Goal: Information Seeking & Learning: Find specific fact

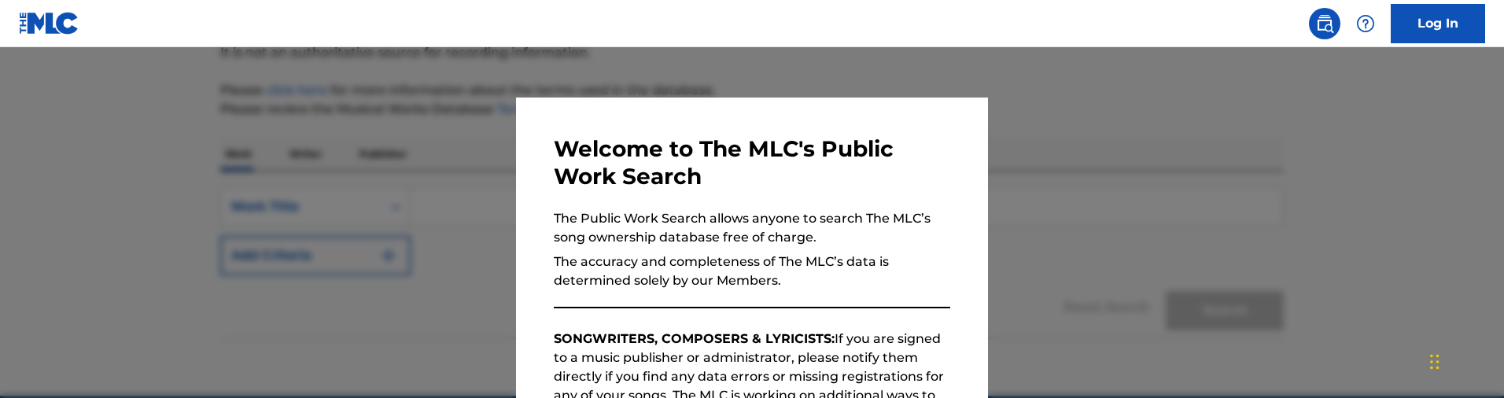
scroll to position [236, 0]
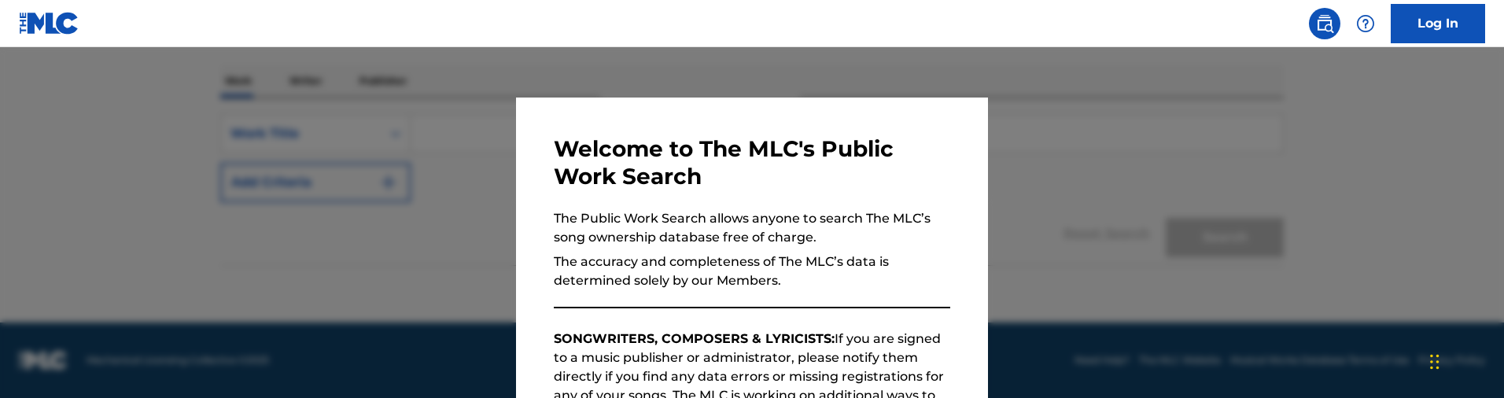
click at [451, 124] on div at bounding box center [752, 246] width 1504 height 398
click at [451, 131] on input "Search Form" at bounding box center [847, 134] width 872 height 38
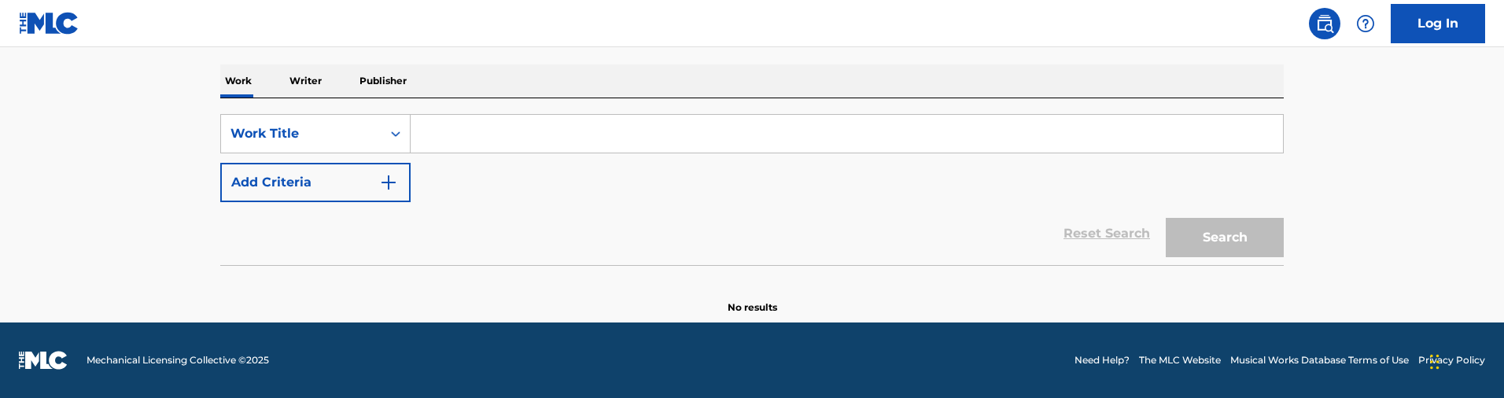
paste input "[PERSON_NAME] saibou"
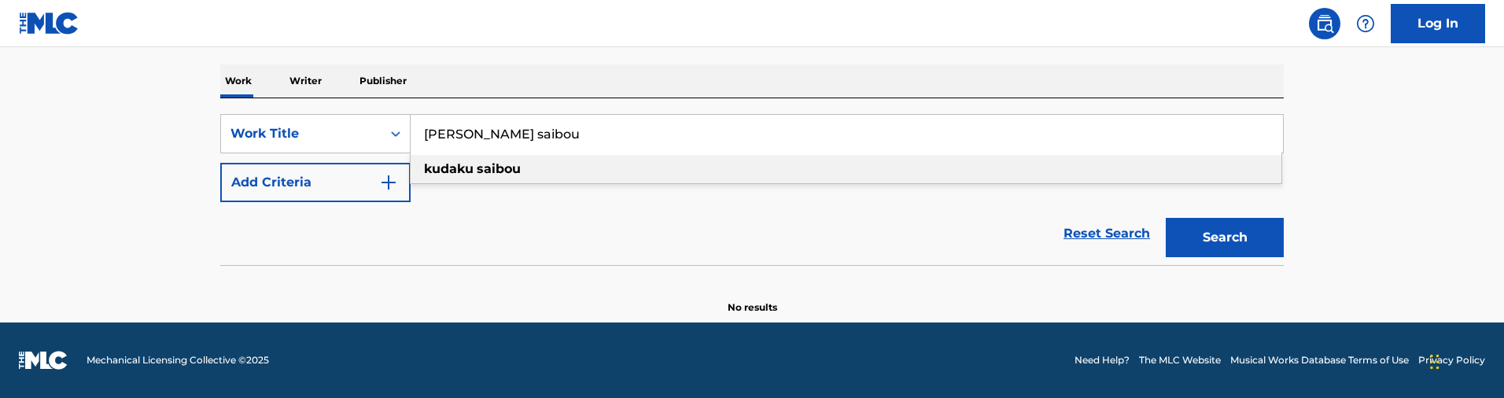
type input "[PERSON_NAME] saibou"
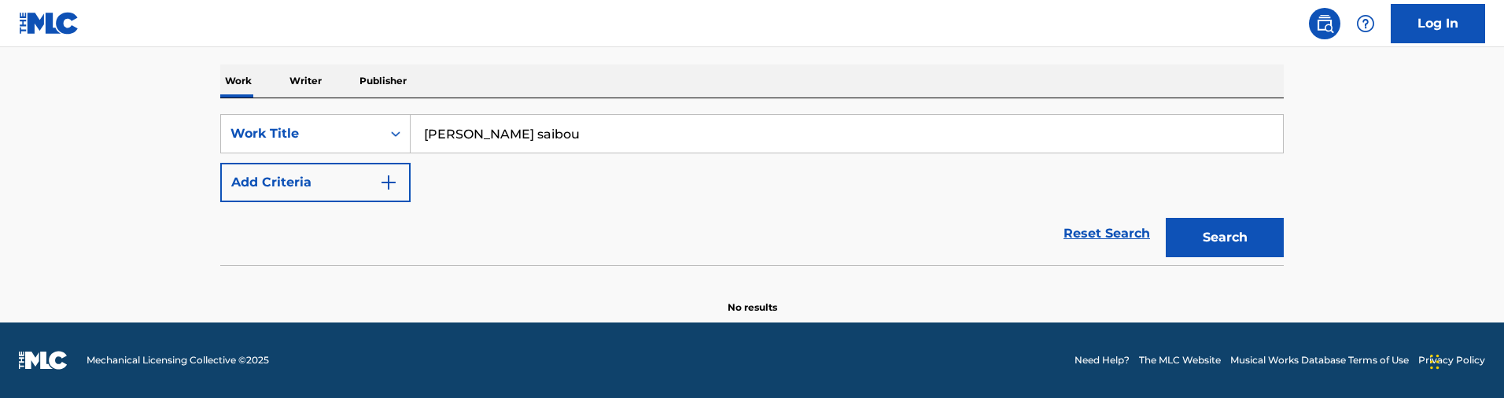
click at [345, 169] on button "Add Criteria" at bounding box center [315, 182] width 190 height 39
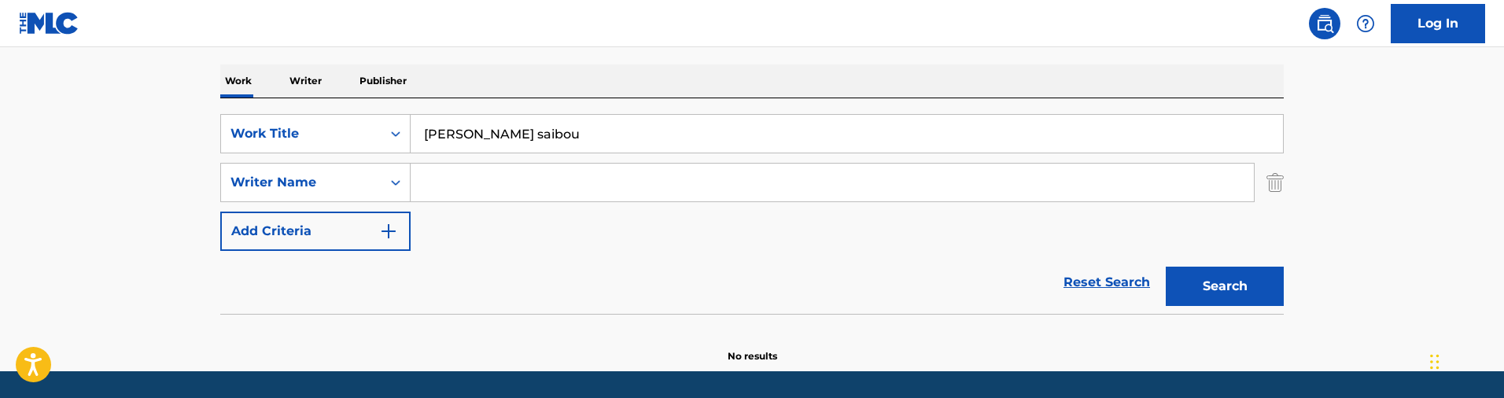
click at [518, 166] on input "Search Form" at bounding box center [832, 183] width 843 height 38
paste input "kyohsuke"
type input "kyohsuke"
click at [1166, 267] on button "Search" at bounding box center [1225, 286] width 118 height 39
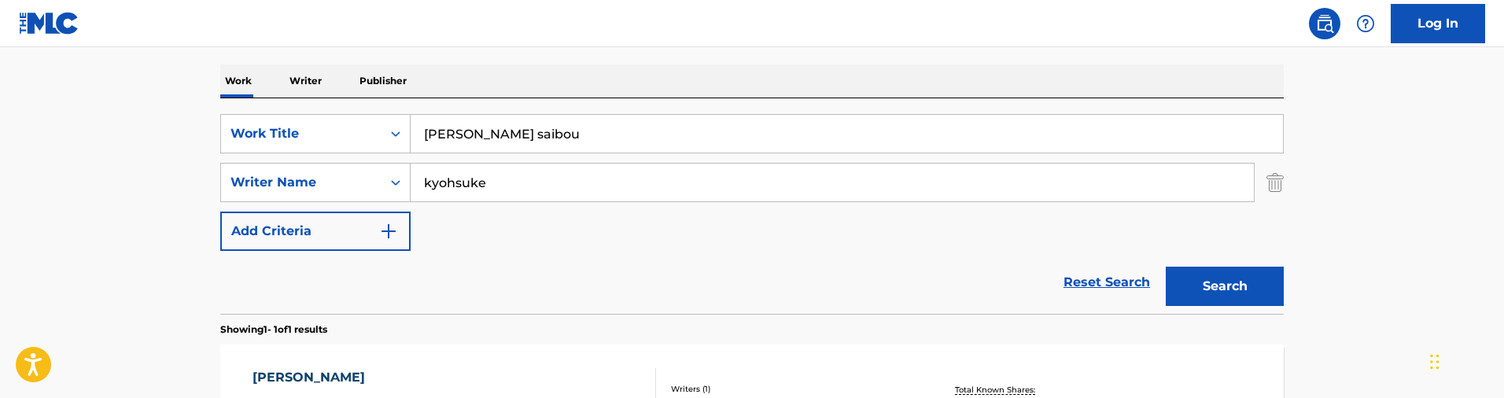
scroll to position [458, 0]
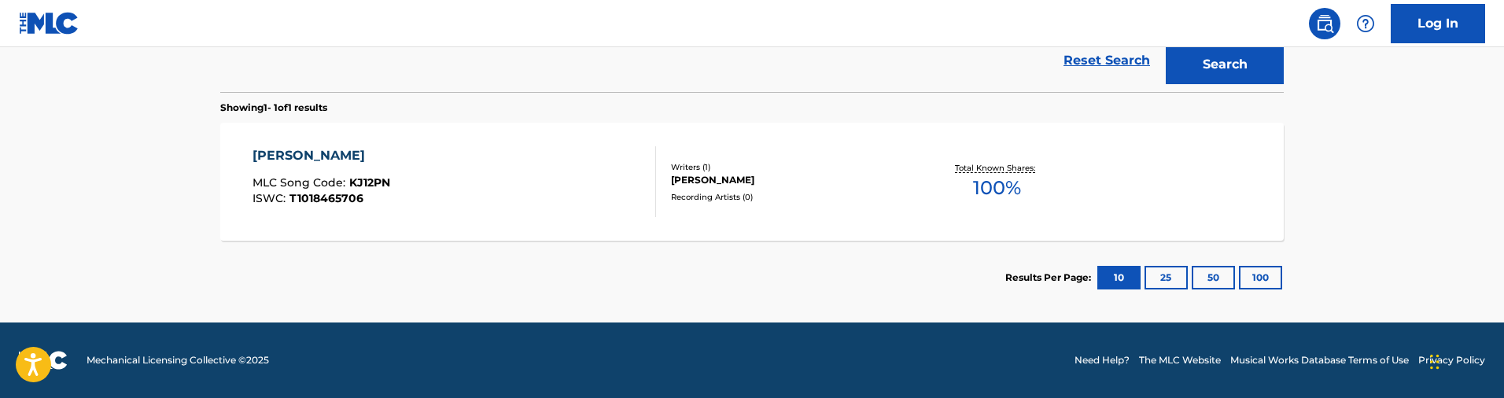
click at [574, 218] on div "[PERSON_NAME] MLC Song Code : KJ12PN ISWC : T1018465706 Writers ( 1 ) [PERSON_N…" at bounding box center [752, 182] width 1064 height 118
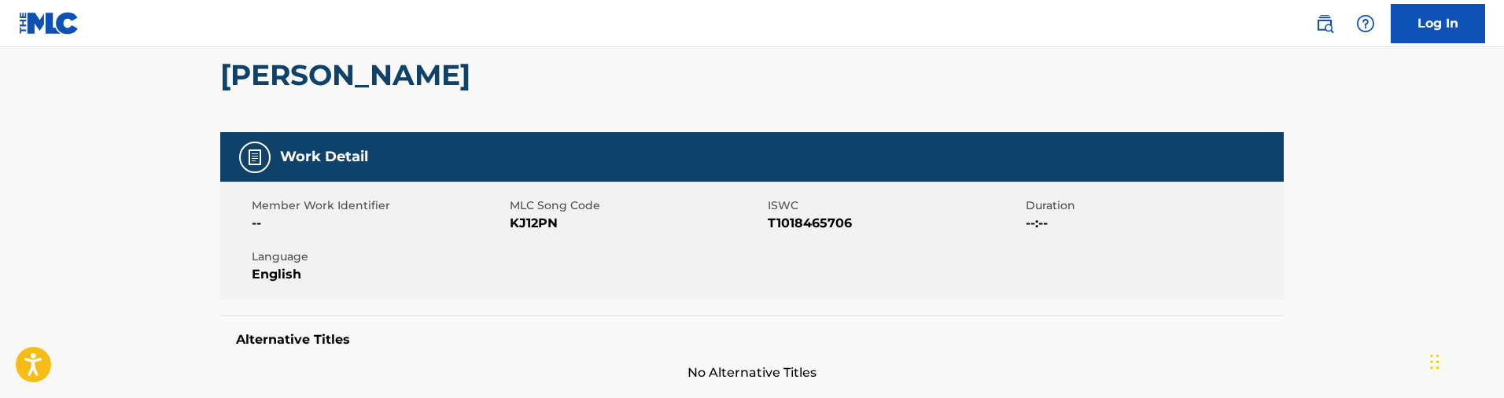
scroll to position [158, 0]
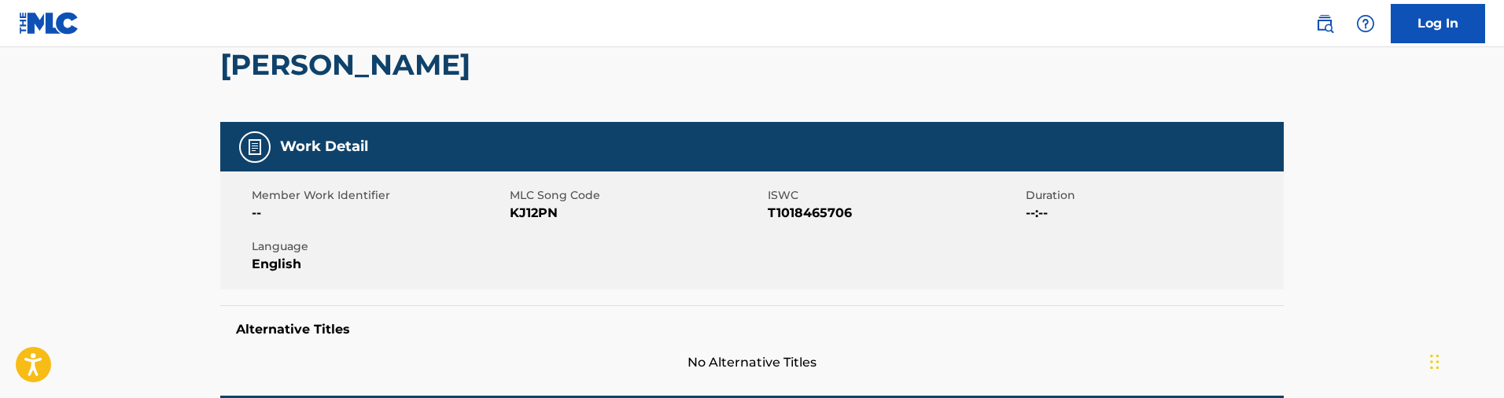
click at [541, 212] on span "KJ12PN" at bounding box center [637, 213] width 254 height 19
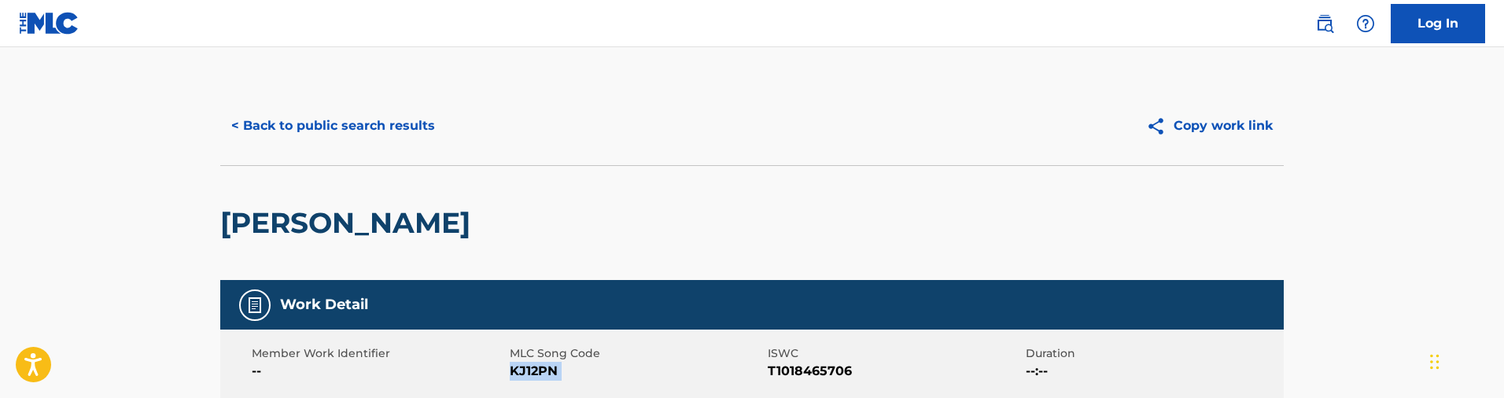
click at [326, 119] on button "< Back to public search results" at bounding box center [333, 125] width 226 height 39
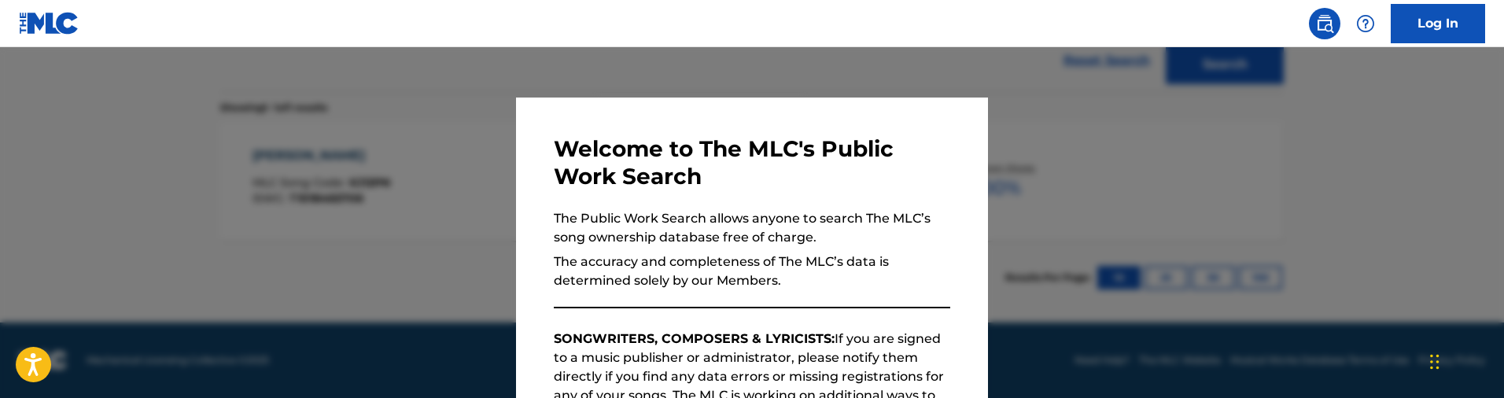
click at [267, 157] on div at bounding box center [752, 246] width 1504 height 398
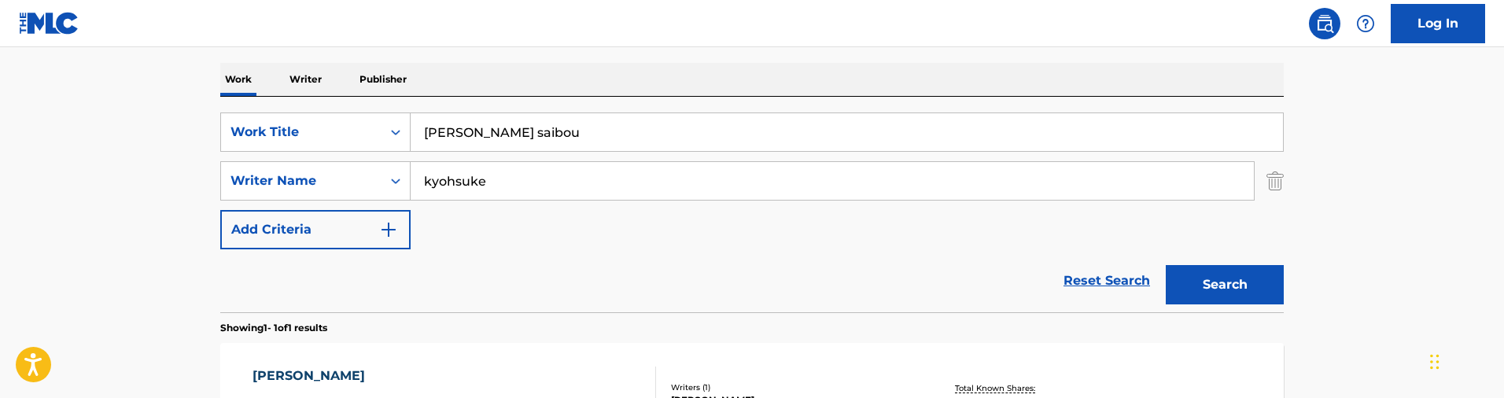
scroll to position [234, 0]
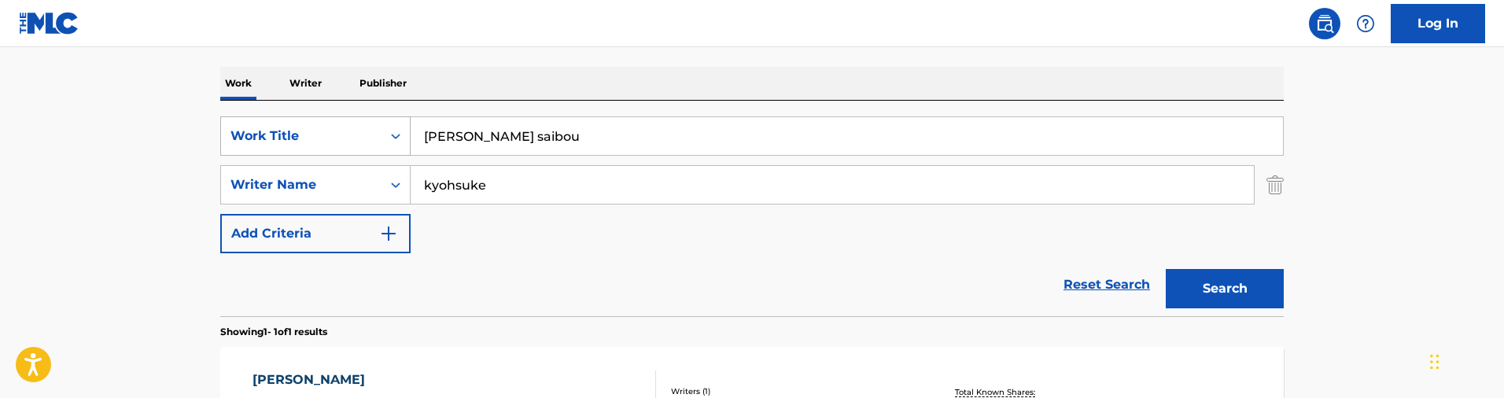
click at [353, 128] on div "Work Title" at bounding box center [302, 136] width 142 height 19
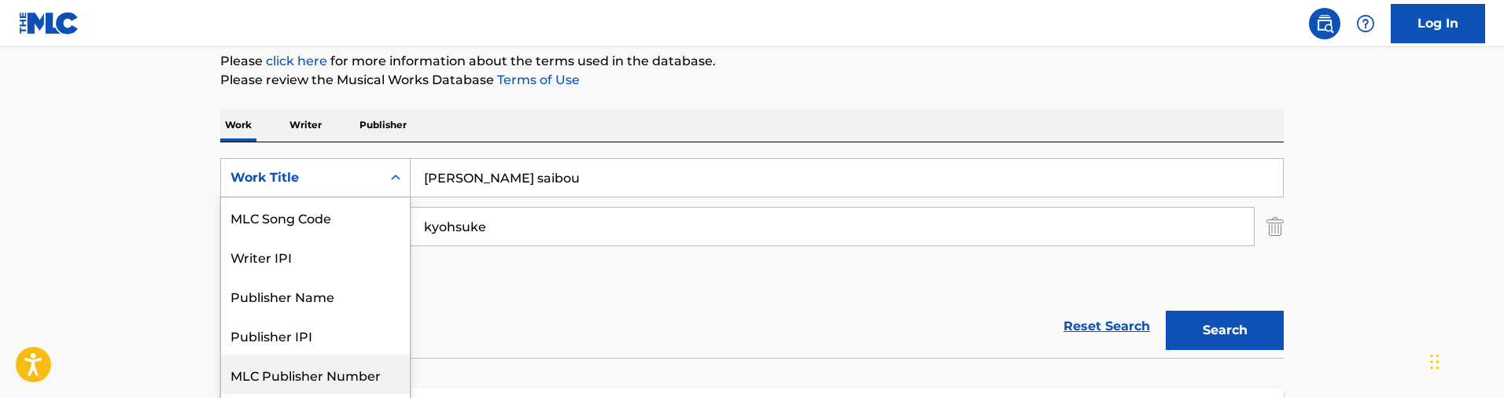
scroll to position [157, 0]
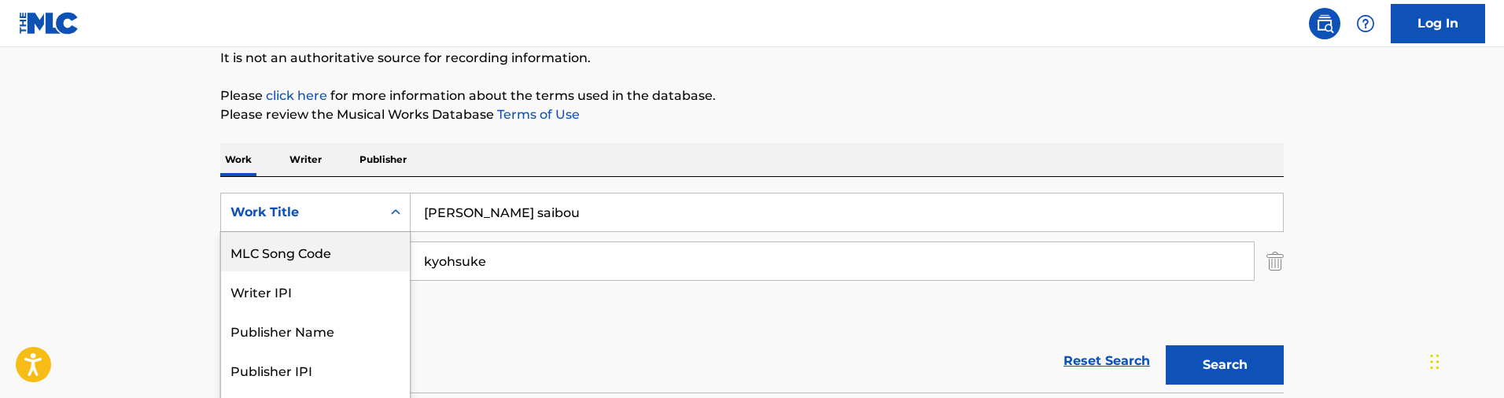
click at [327, 238] on div "MLC Song Code" at bounding box center [315, 251] width 189 height 39
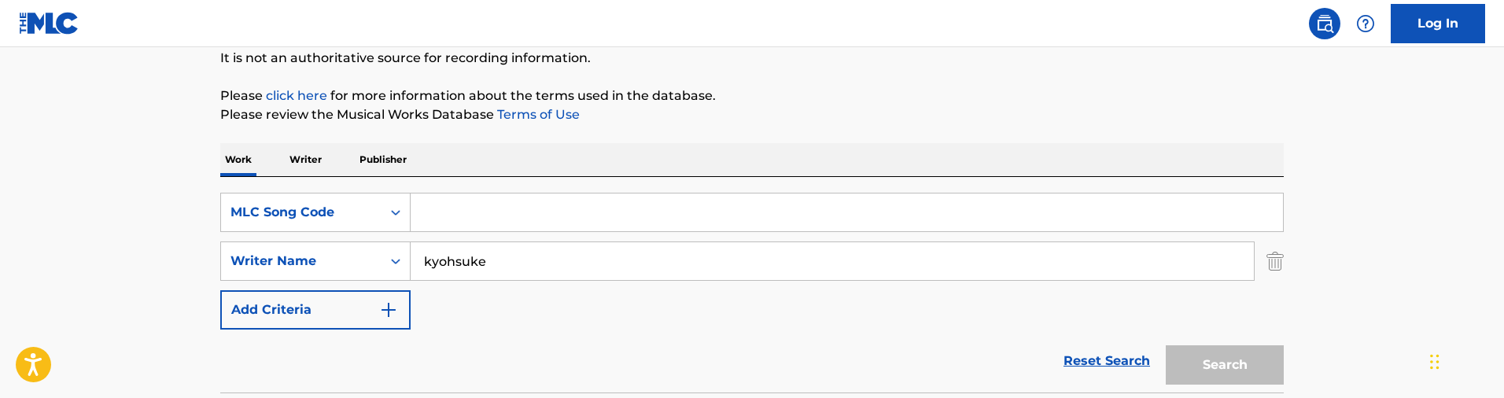
click at [531, 211] on input "Search Form" at bounding box center [847, 213] width 872 height 38
drag, startPoint x: 533, startPoint y: 256, endPoint x: 354, endPoint y: 247, distance: 178.8
click at [354, 247] on div "SearchWithCriteriabedf7715-2e19-4372-b360-1991007097b2 Writer Name [PERSON_NAME]" at bounding box center [752, 261] width 1064 height 39
click at [434, 225] on input "Search Form" at bounding box center [847, 213] width 872 height 38
paste input "X3002Q"
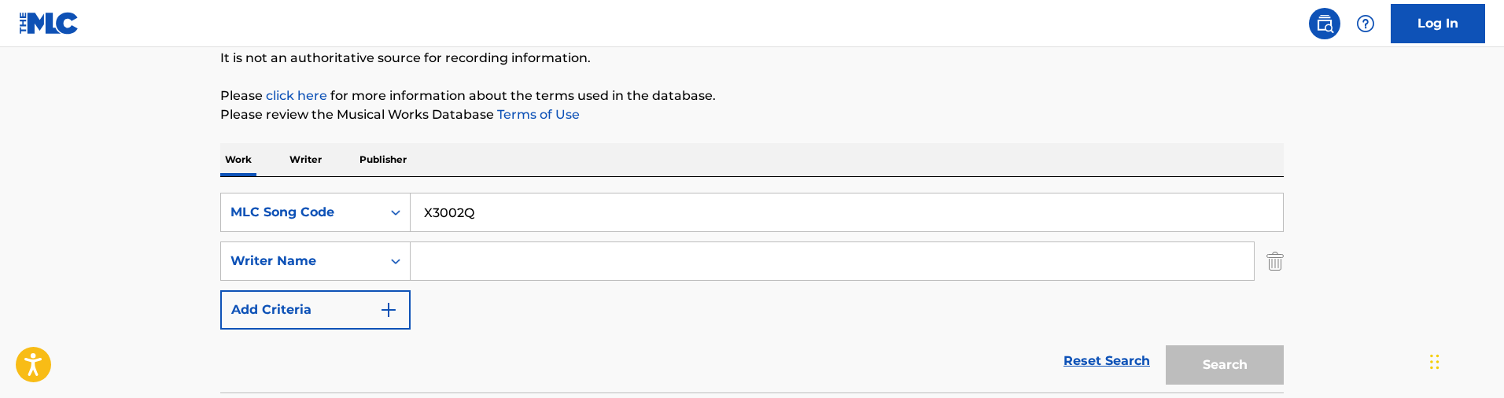
type input "X3002Q"
click at [1166, 345] on button "Search" at bounding box center [1225, 364] width 118 height 39
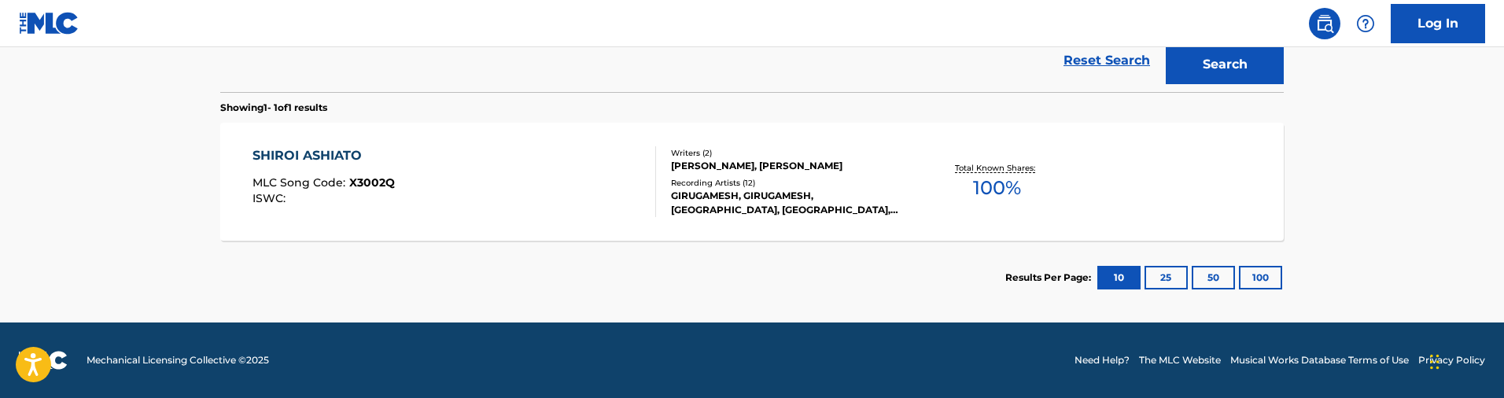
click at [587, 158] on div "SHIROI ASHIATO MLC Song Code : X3002Q ISWC :" at bounding box center [455, 181] width 404 height 71
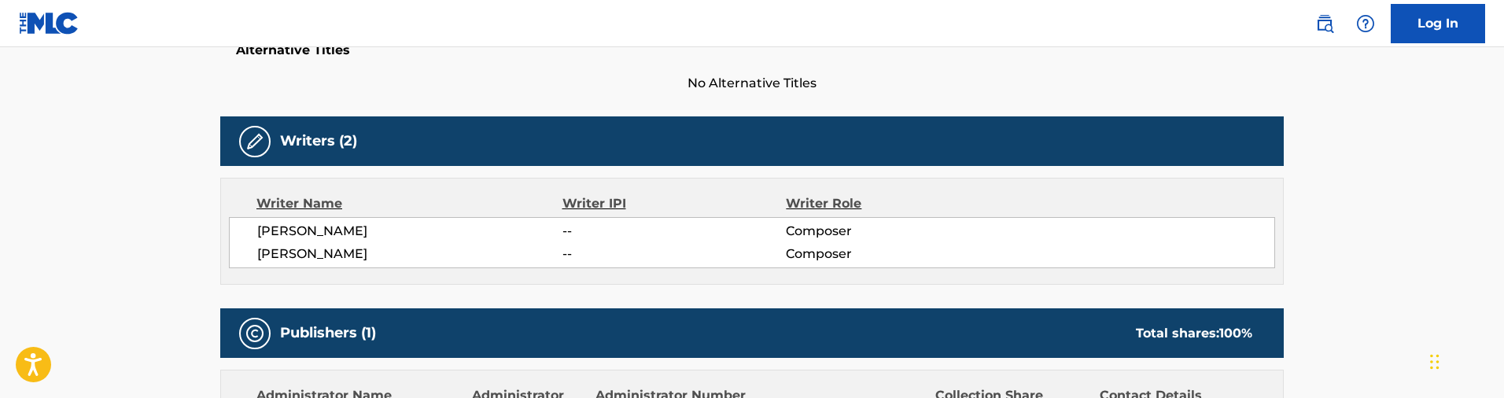
scroll to position [354, 0]
